Goal: Task Accomplishment & Management: Manage account settings

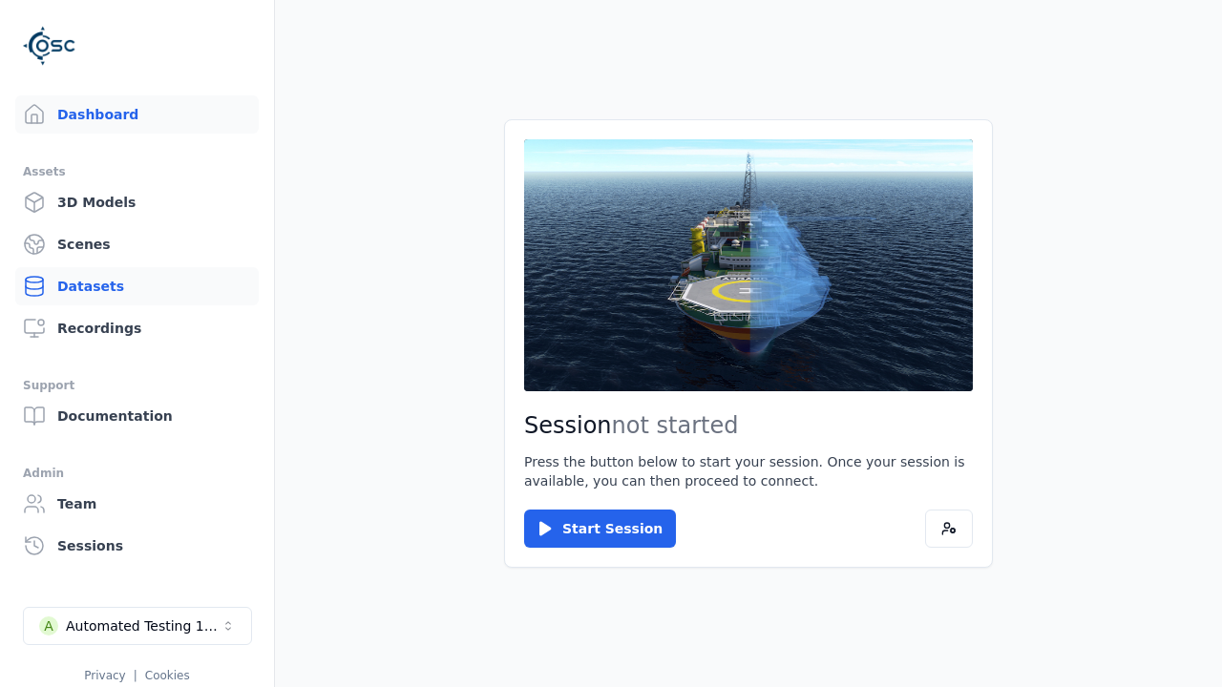
click at [71, 291] on link "Datasets" at bounding box center [136, 286] width 243 height 38
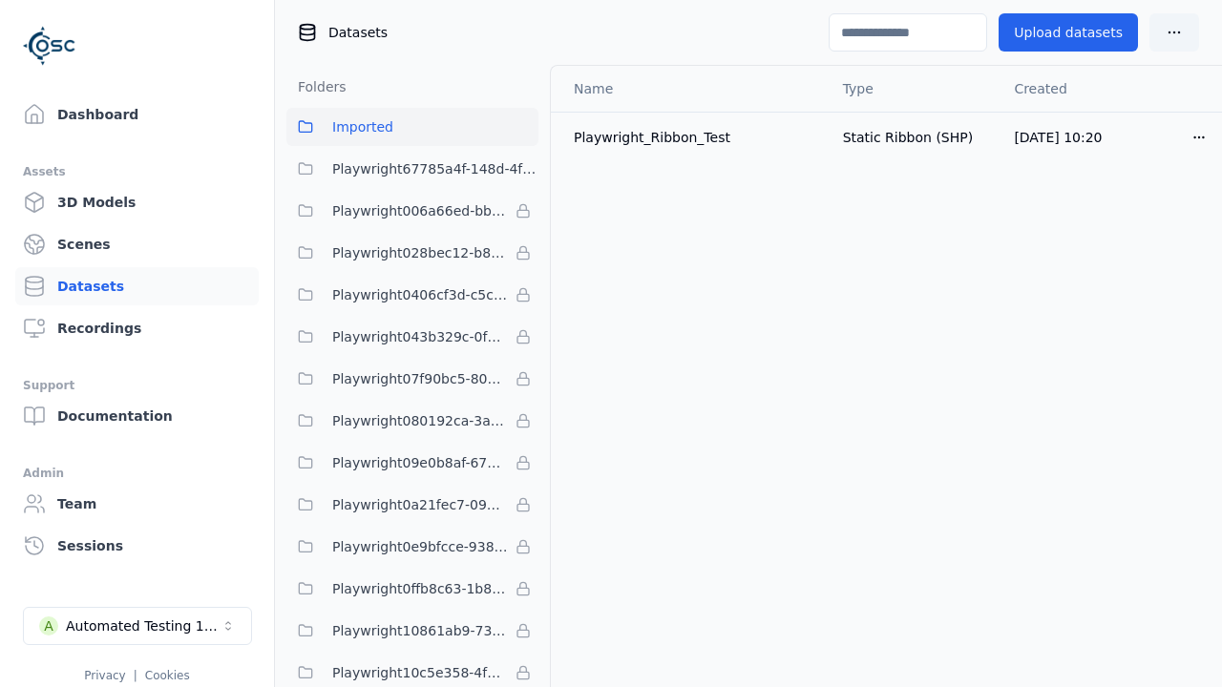
click at [1158, 137] on html "Support Dashboard Assets 3D Models Scenes Datasets Recordings Support Documenta…" at bounding box center [611, 343] width 1222 height 687
click at [1131, 215] on div "Delete" at bounding box center [1124, 210] width 113 height 31
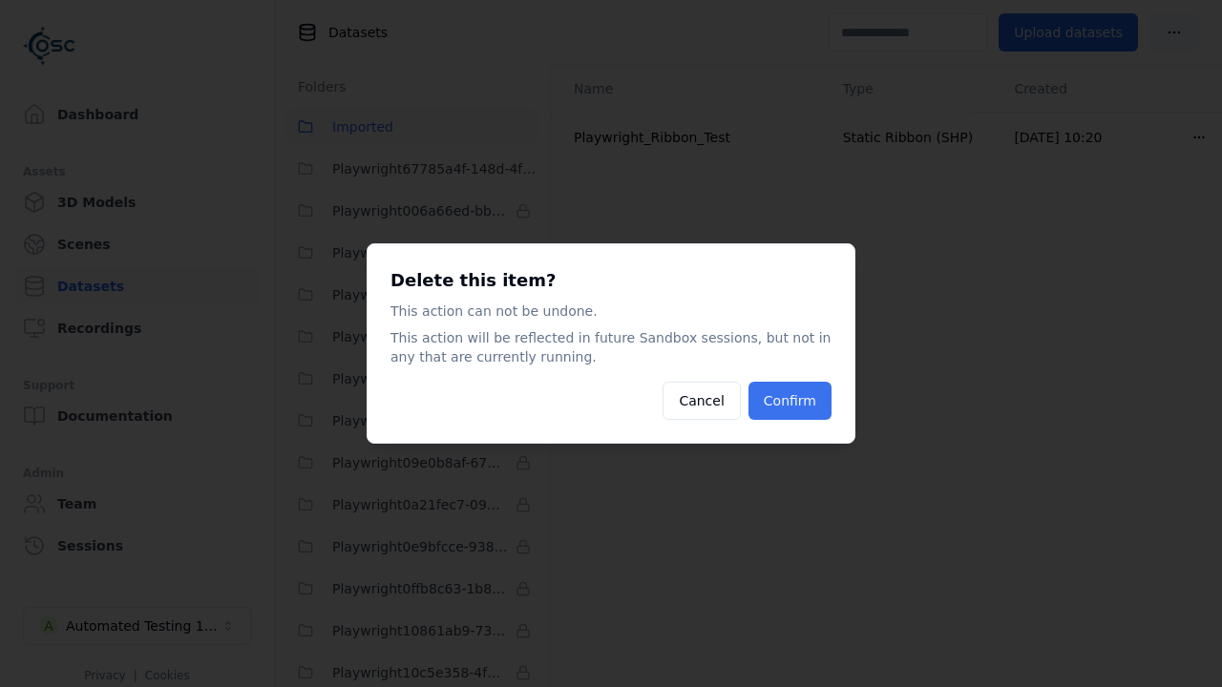
click at [806, 404] on button "Confirm" at bounding box center [789, 401] width 83 height 38
